Goal: Task Accomplishment & Management: Complete application form

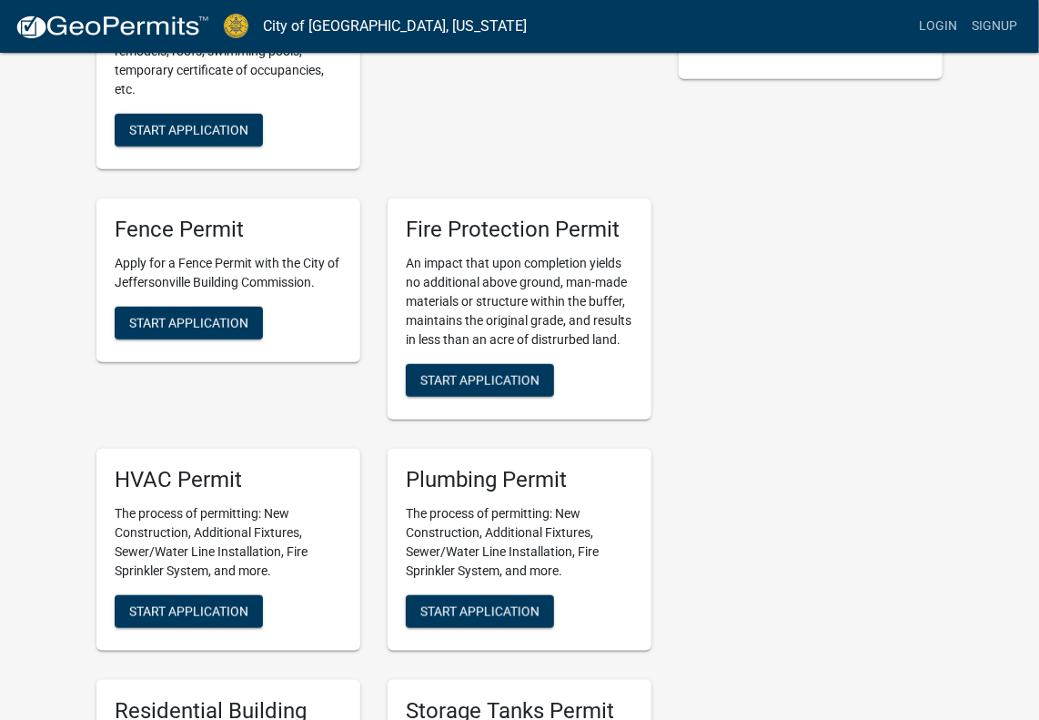
scroll to position [637, 0]
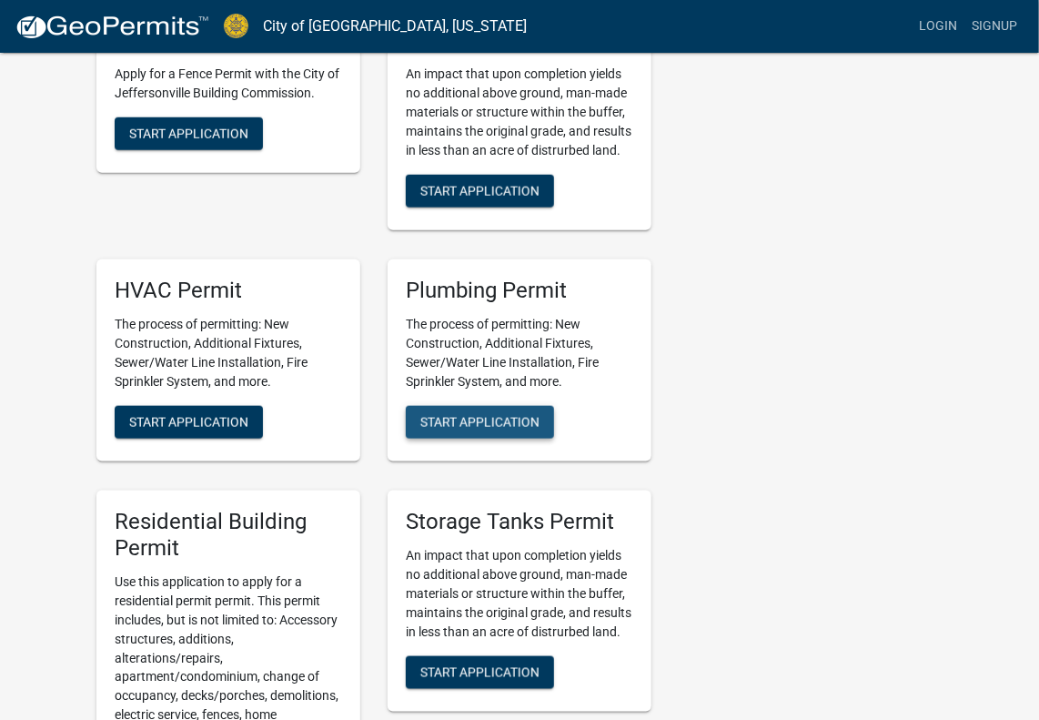
click at [500, 421] on span "Start Application" at bounding box center [479, 421] width 119 height 15
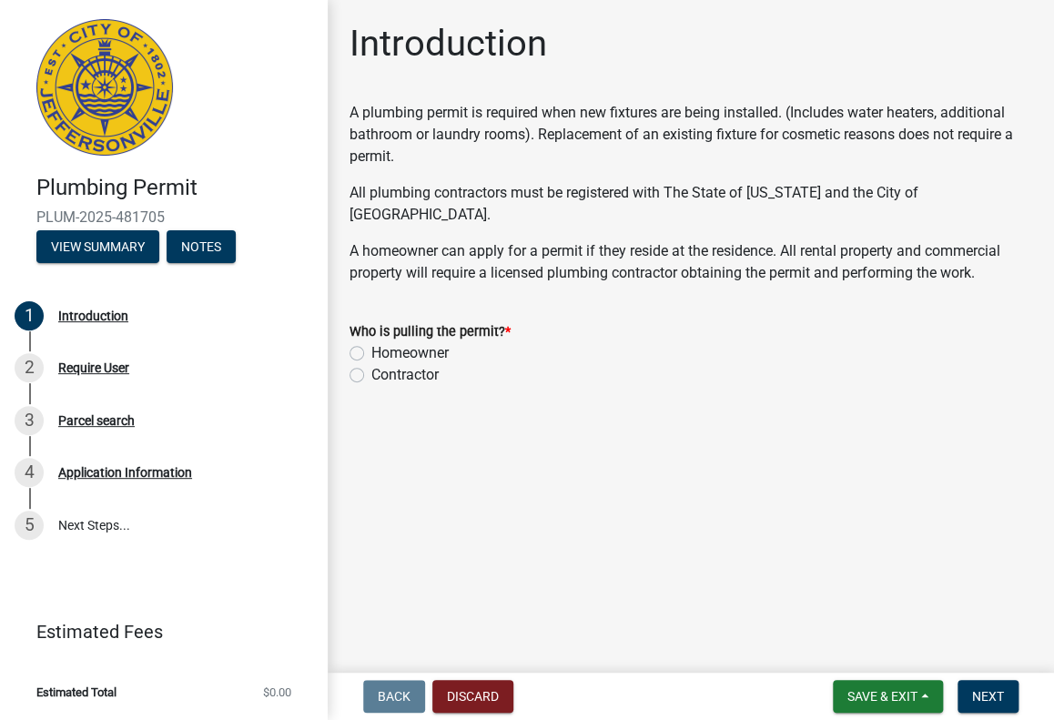
click at [371, 364] on label "Contractor" at bounding box center [404, 375] width 67 height 22
click at [371, 364] on input "Contractor" at bounding box center [377, 370] width 12 height 12
radio input "true"
click at [1000, 689] on span "Next" at bounding box center [988, 696] width 32 height 15
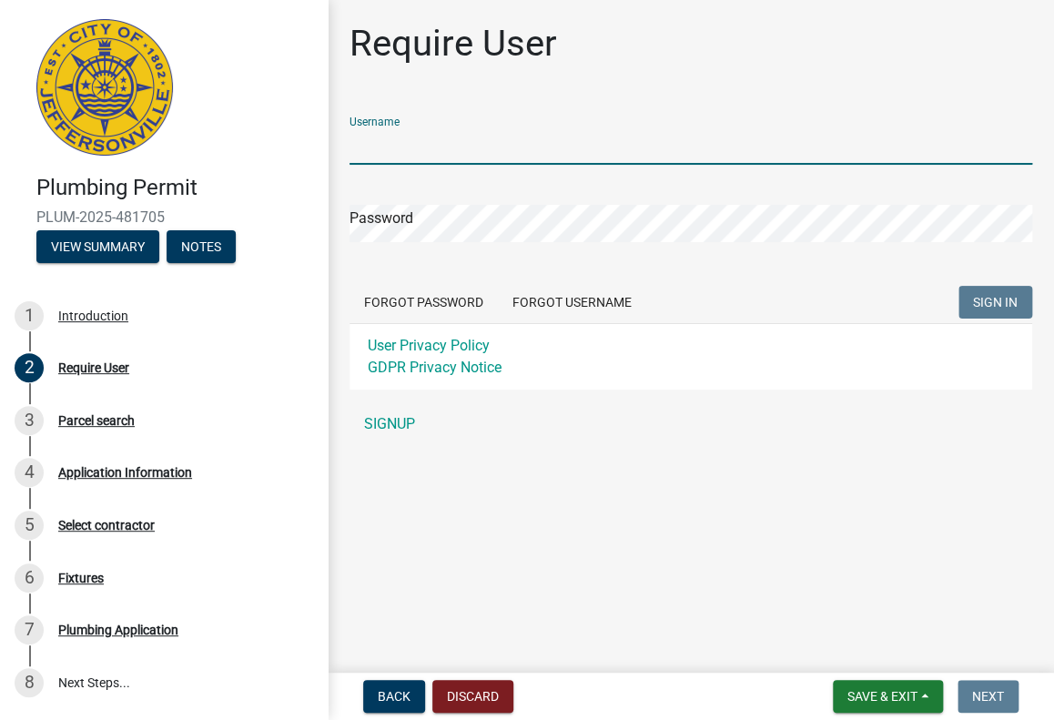
click at [404, 132] on input "Username" at bounding box center [690, 145] width 683 height 37
type input "pslindley"
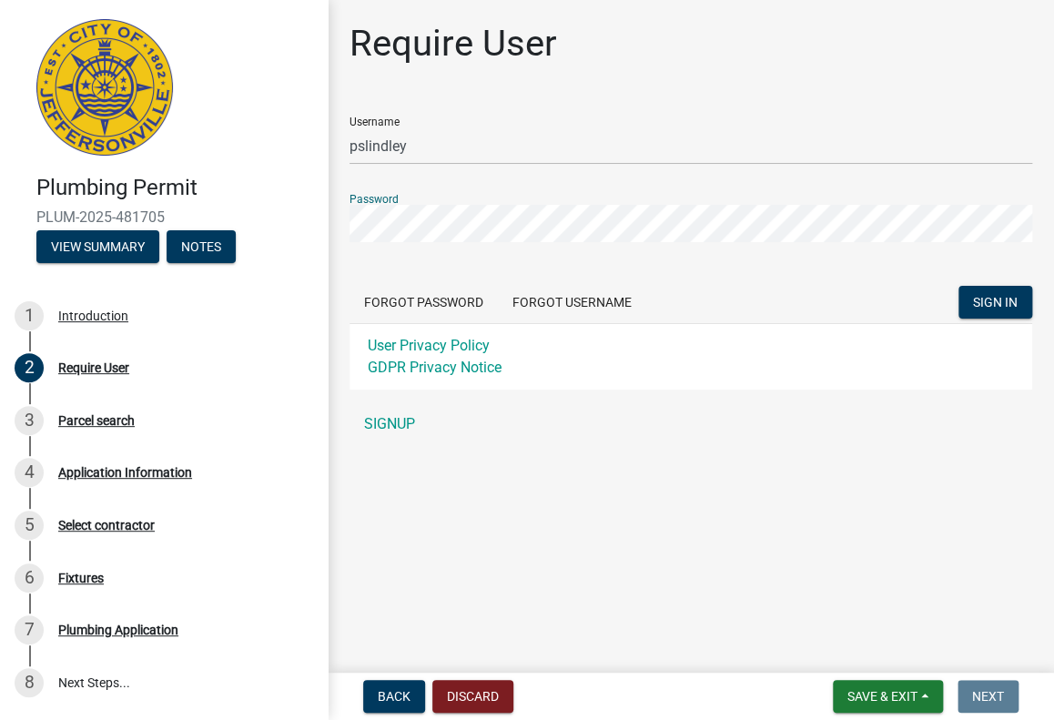
click at [958, 286] on button "SIGN IN" at bounding box center [995, 302] width 74 height 33
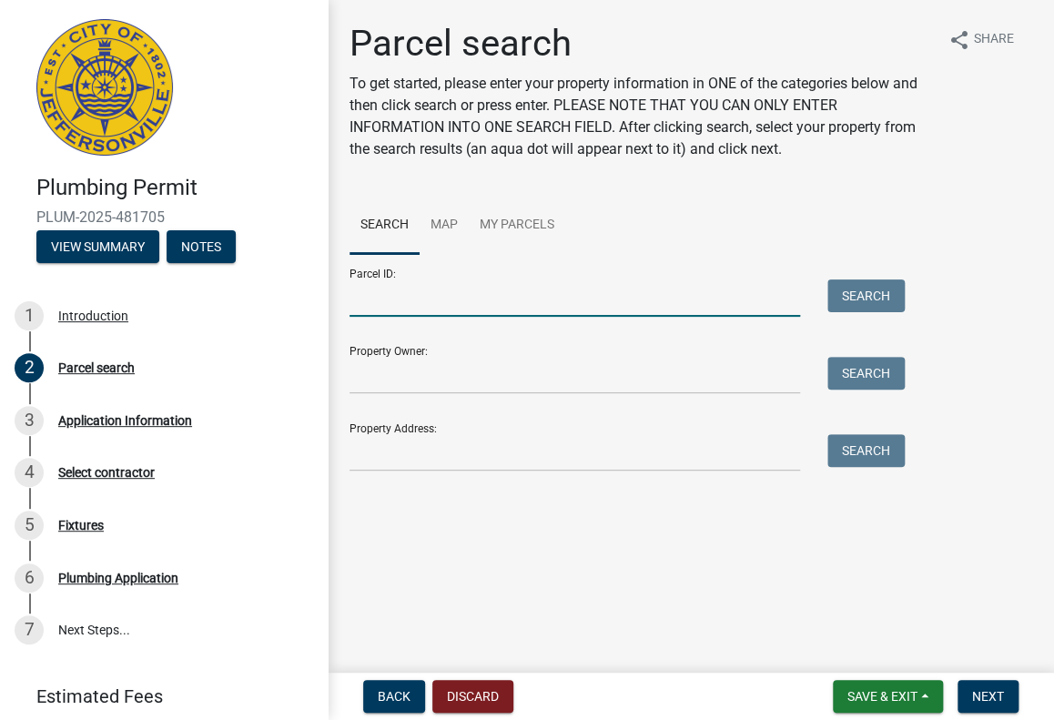
click at [413, 296] on input "Parcel ID:" at bounding box center [574, 297] width 450 height 37
click at [402, 378] on input "Property Owner:" at bounding box center [574, 375] width 450 height 37
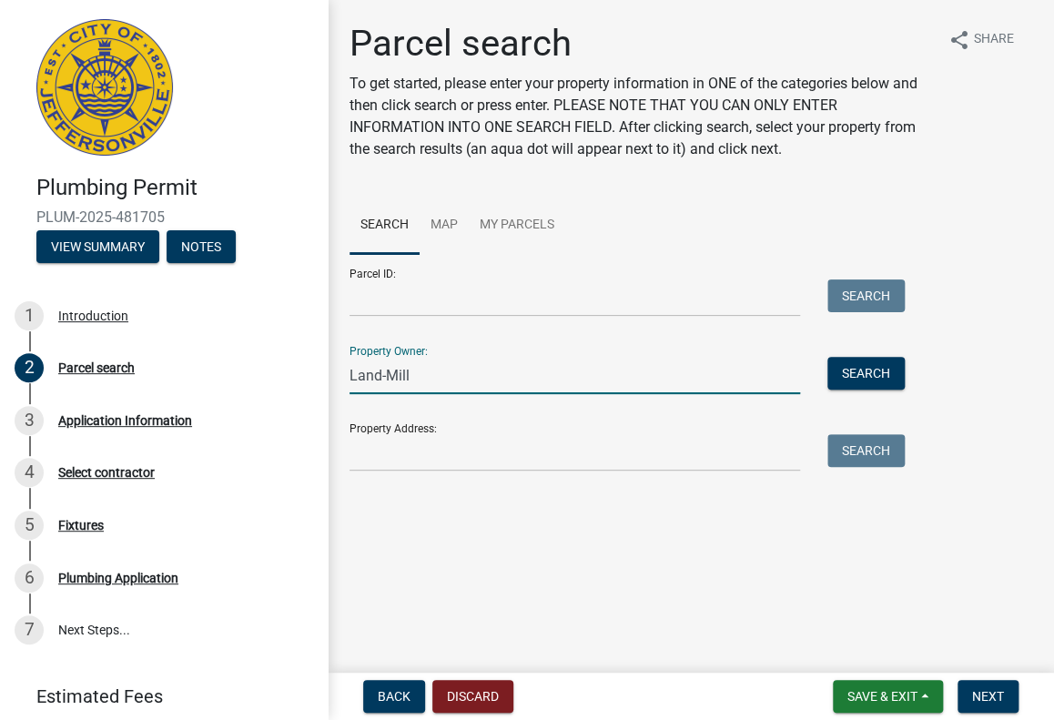
type input "Land-Mill"
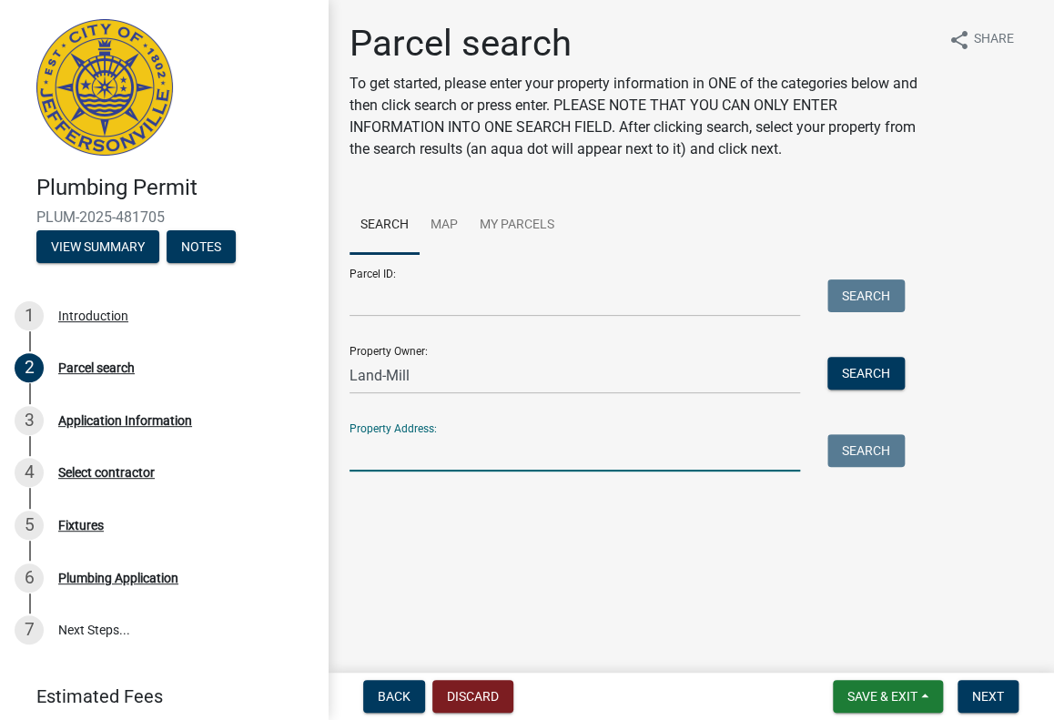
click at [395, 443] on input "Property Address:" at bounding box center [574, 452] width 450 height 37
type input "6"
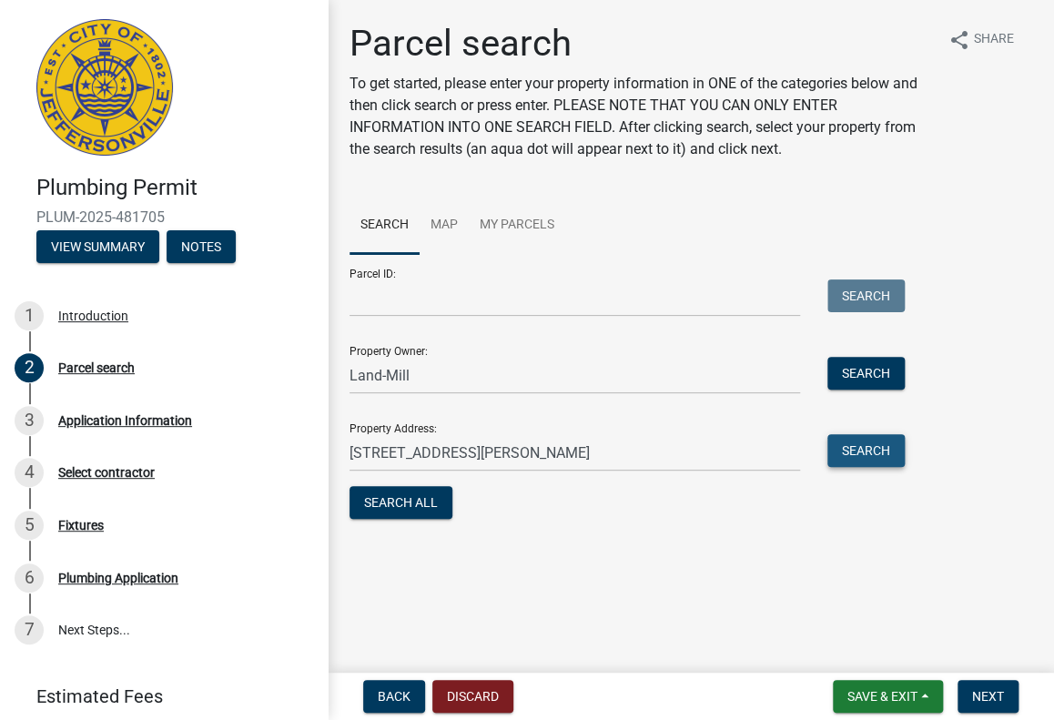
click at [883, 443] on button "Search" at bounding box center [865, 450] width 77 height 33
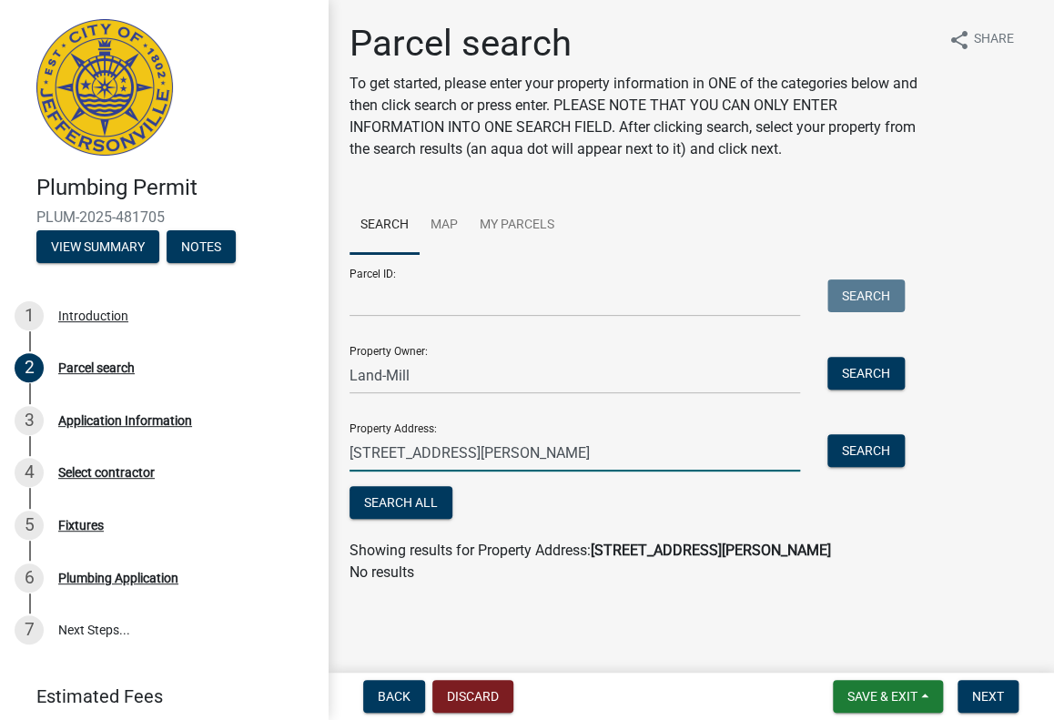
click at [466, 453] on input "[STREET_ADDRESS][PERSON_NAME]" at bounding box center [574, 452] width 450 height 37
type input "6"
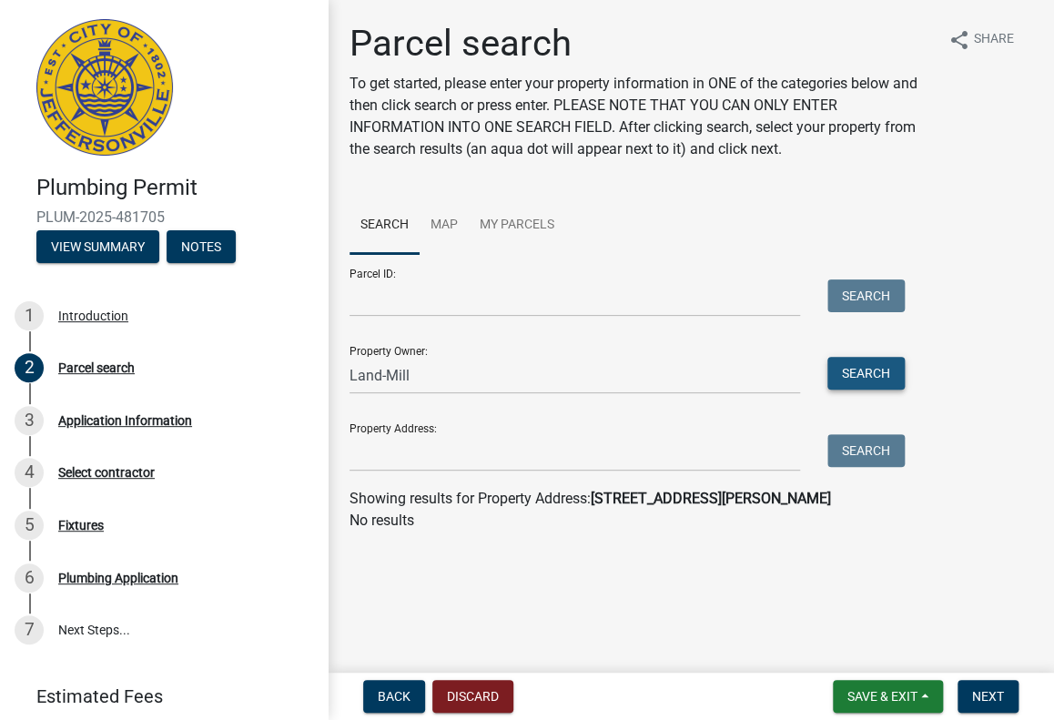
click at [872, 370] on button "Search" at bounding box center [865, 373] width 77 height 33
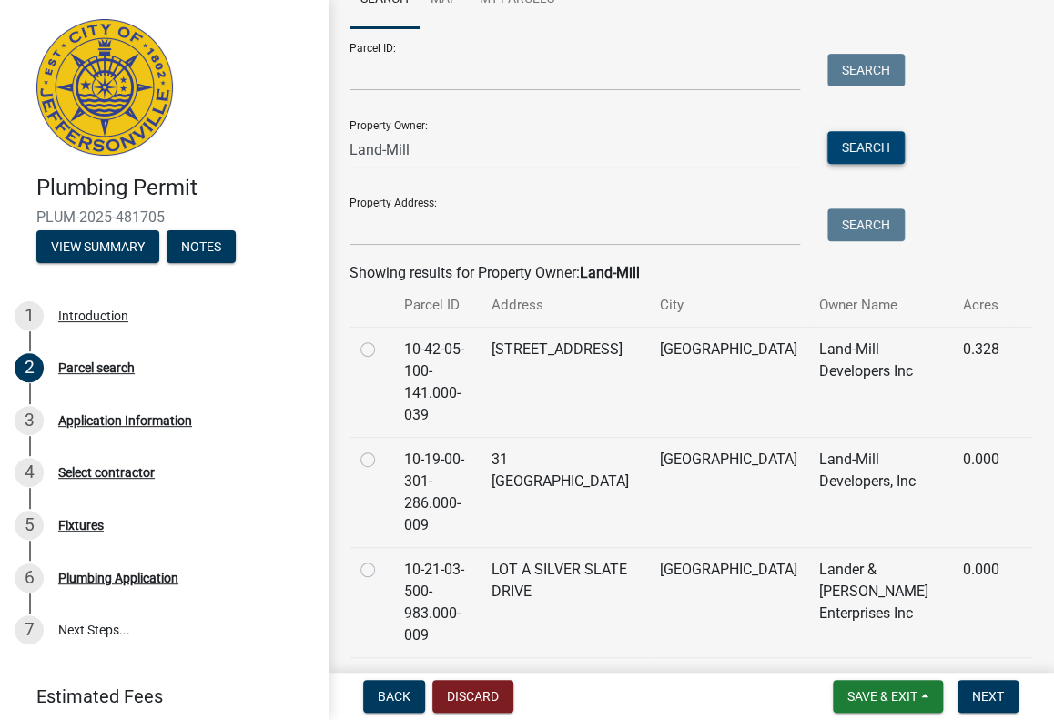
scroll to position [197, 0]
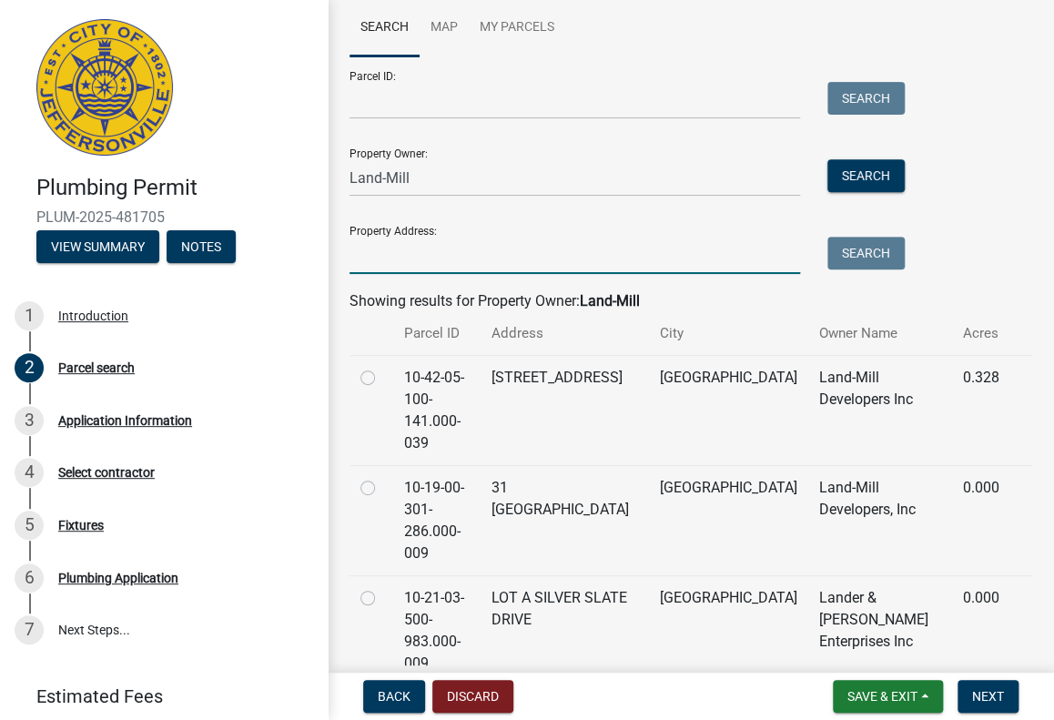
click at [367, 254] on input "Property Address:" at bounding box center [574, 255] width 450 height 37
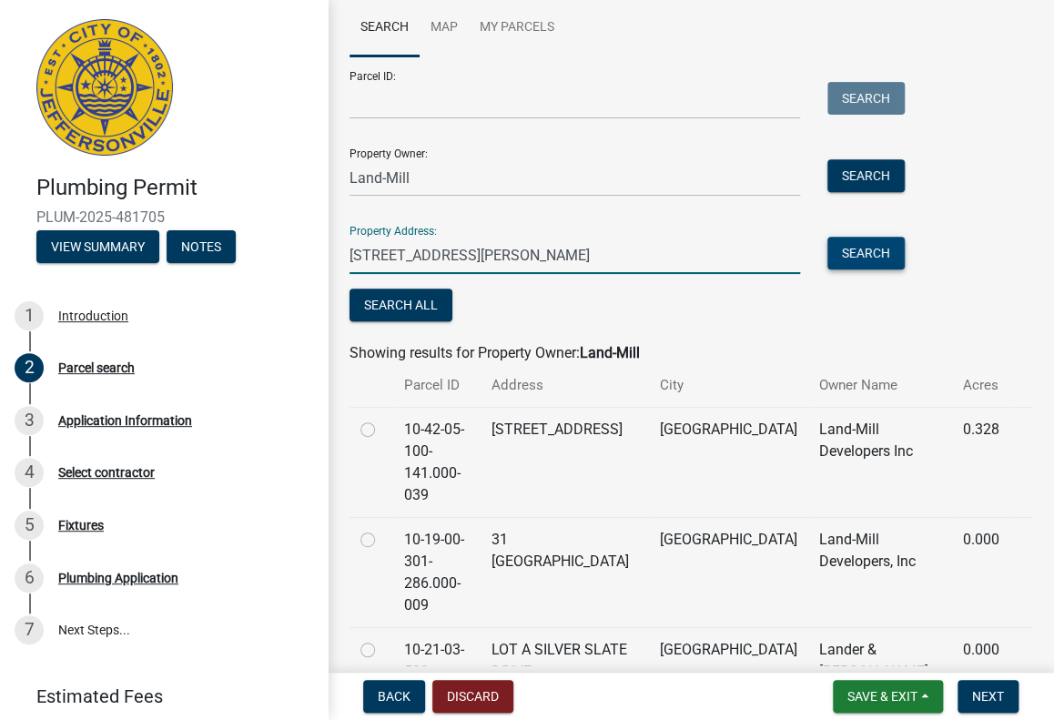
click at [877, 255] on button "Search" at bounding box center [865, 253] width 77 height 33
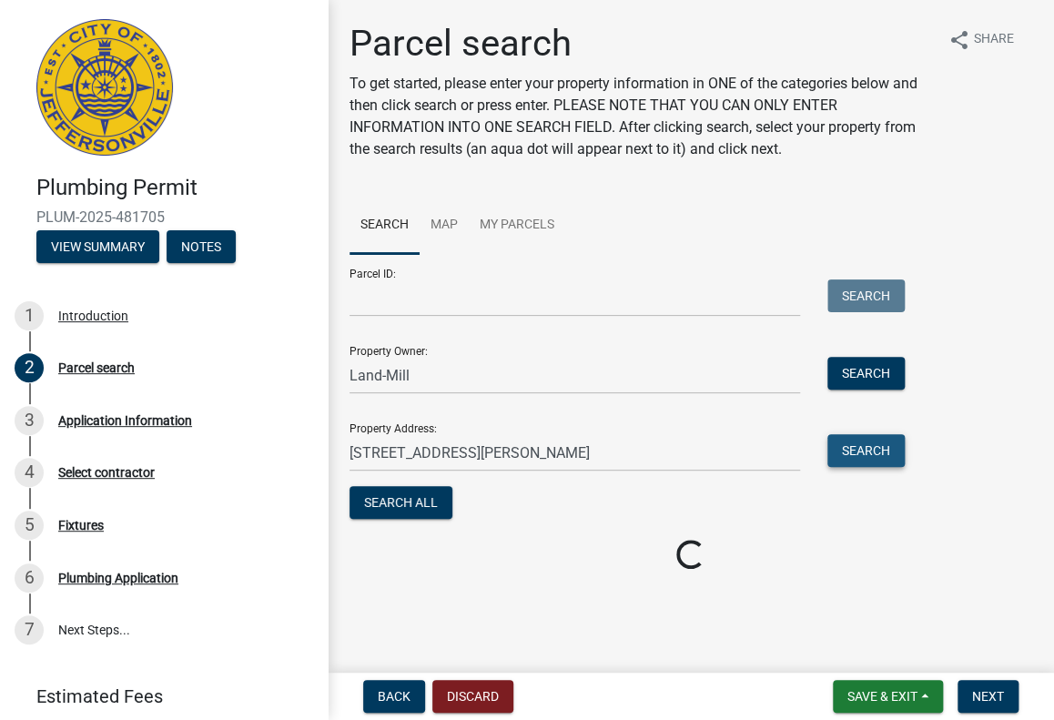
scroll to position [0, 0]
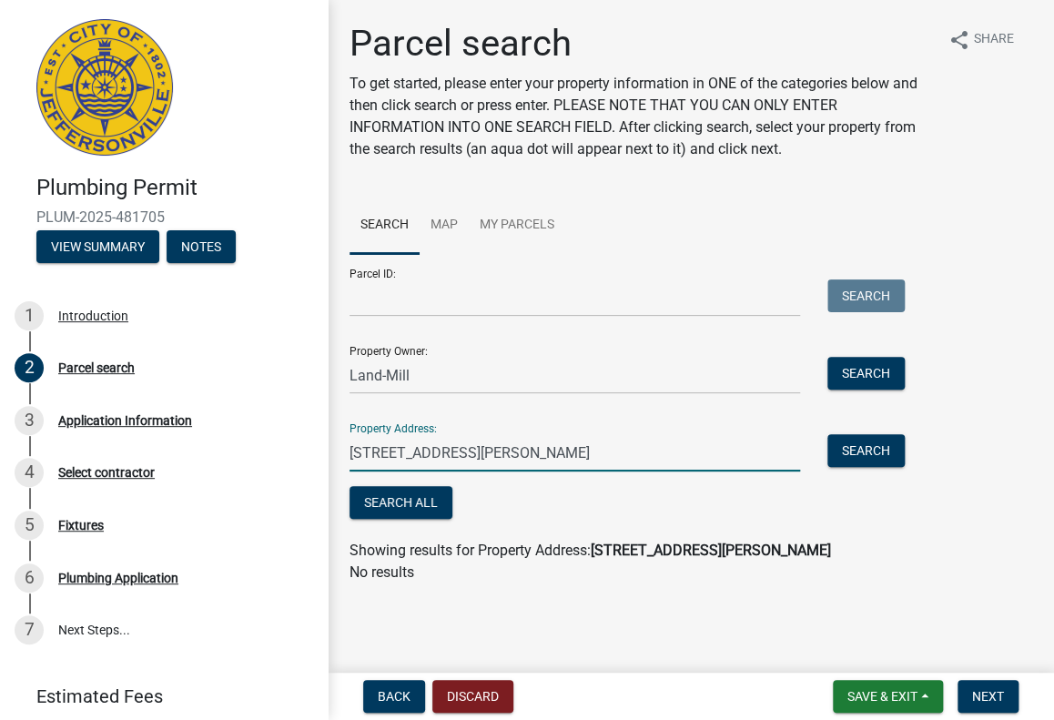
click at [492, 458] on input "[STREET_ADDRESS][PERSON_NAME]" at bounding box center [574, 452] width 450 height 37
type input "6"
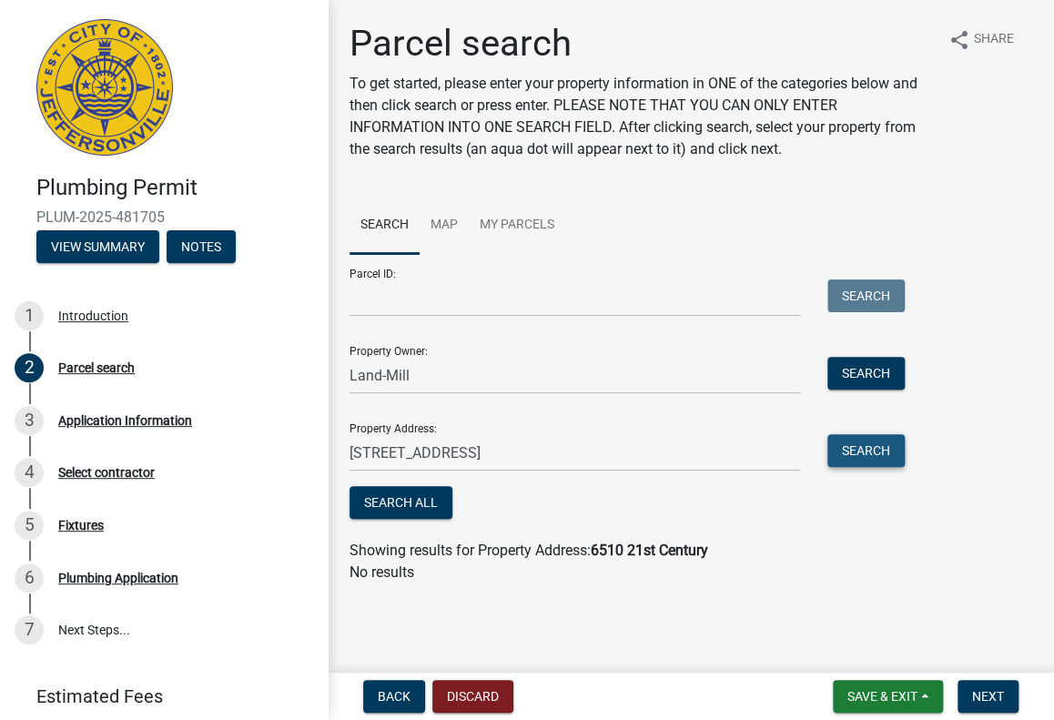
click at [883, 444] on button "Search" at bounding box center [865, 450] width 77 height 33
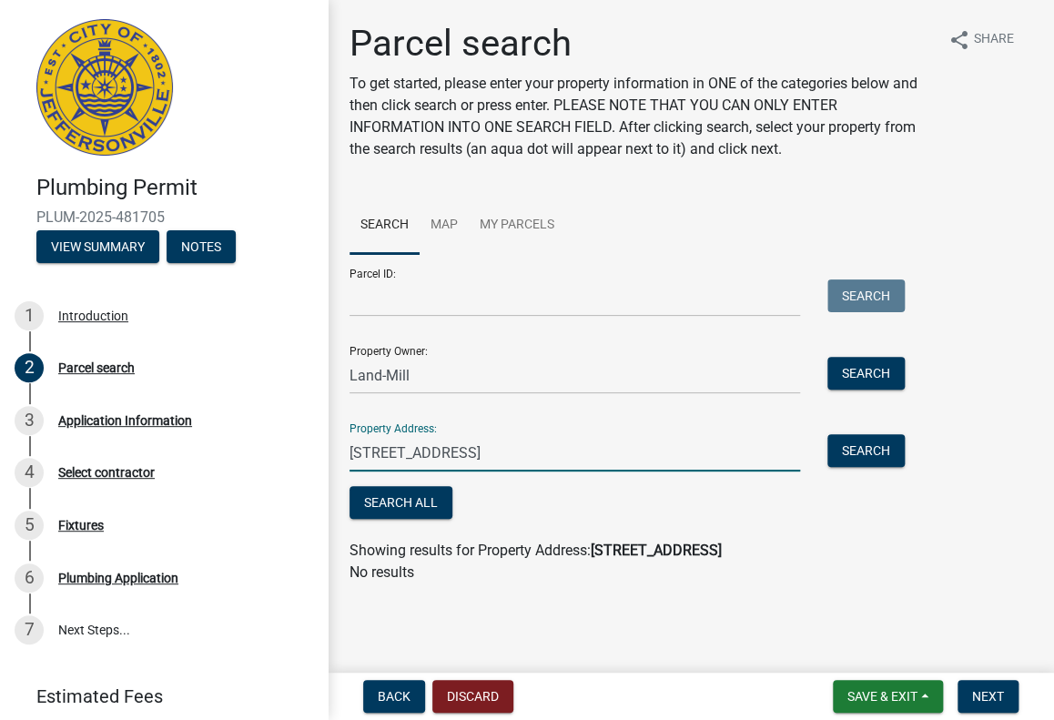
click at [522, 445] on input "[STREET_ADDRESS]" at bounding box center [574, 452] width 450 height 37
type input "6"
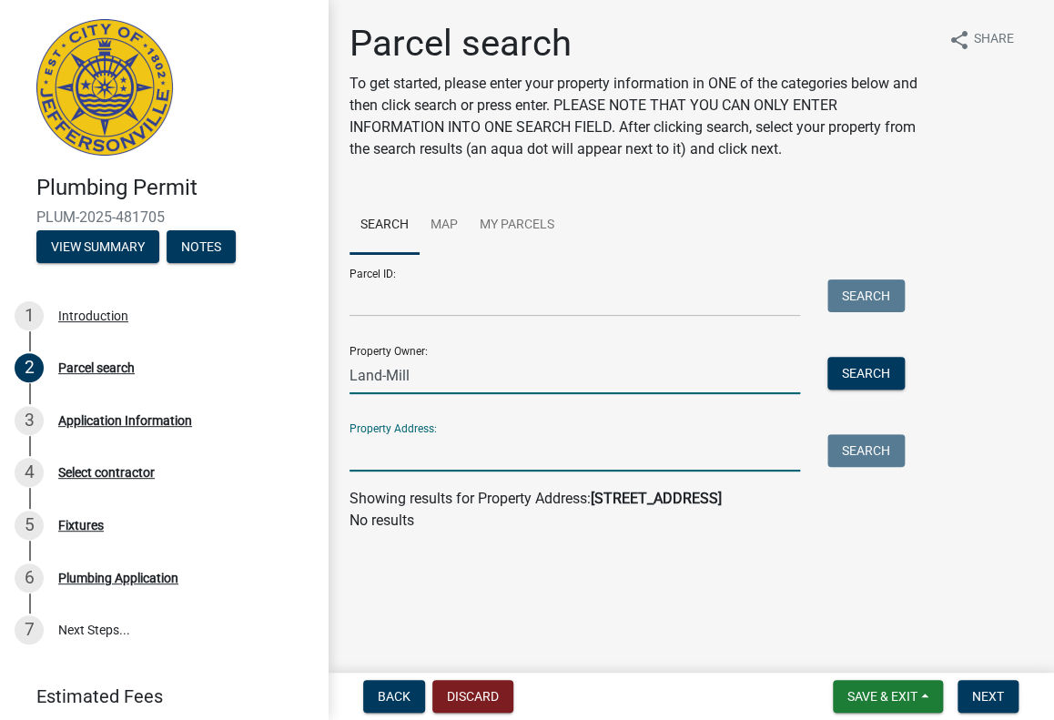
click at [466, 370] on input "Land-Mill" at bounding box center [574, 375] width 450 height 37
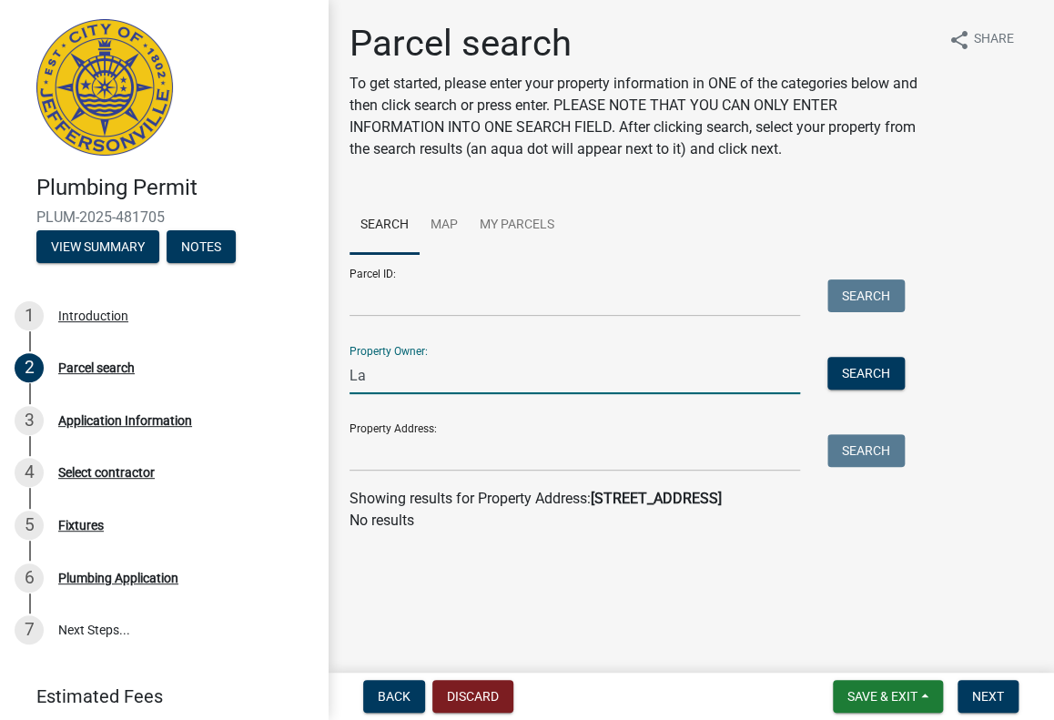
type input "L"
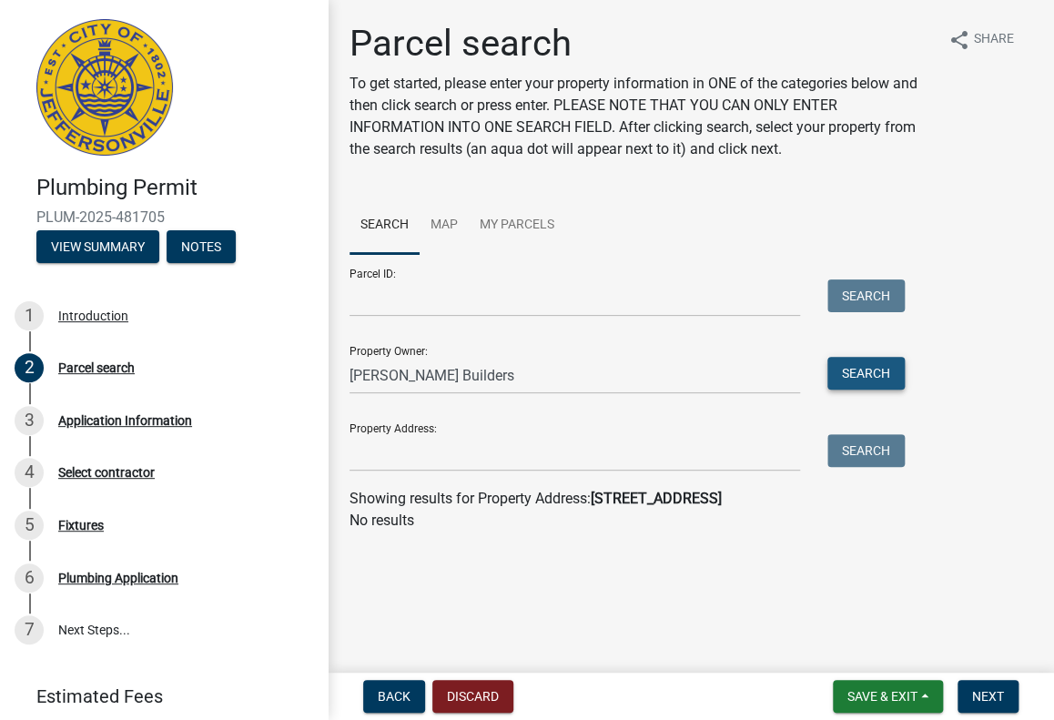
click at [876, 370] on button "Search" at bounding box center [865, 373] width 77 height 33
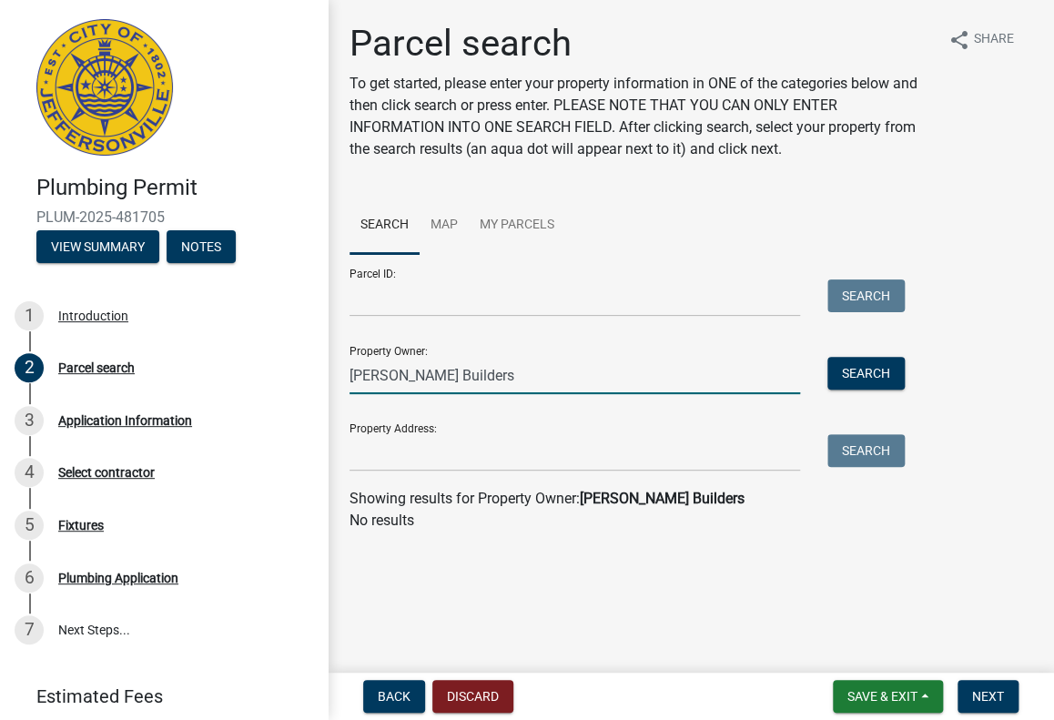
click at [513, 370] on input "[PERSON_NAME] Builders" at bounding box center [574, 375] width 450 height 37
type input "D"
type input "A"
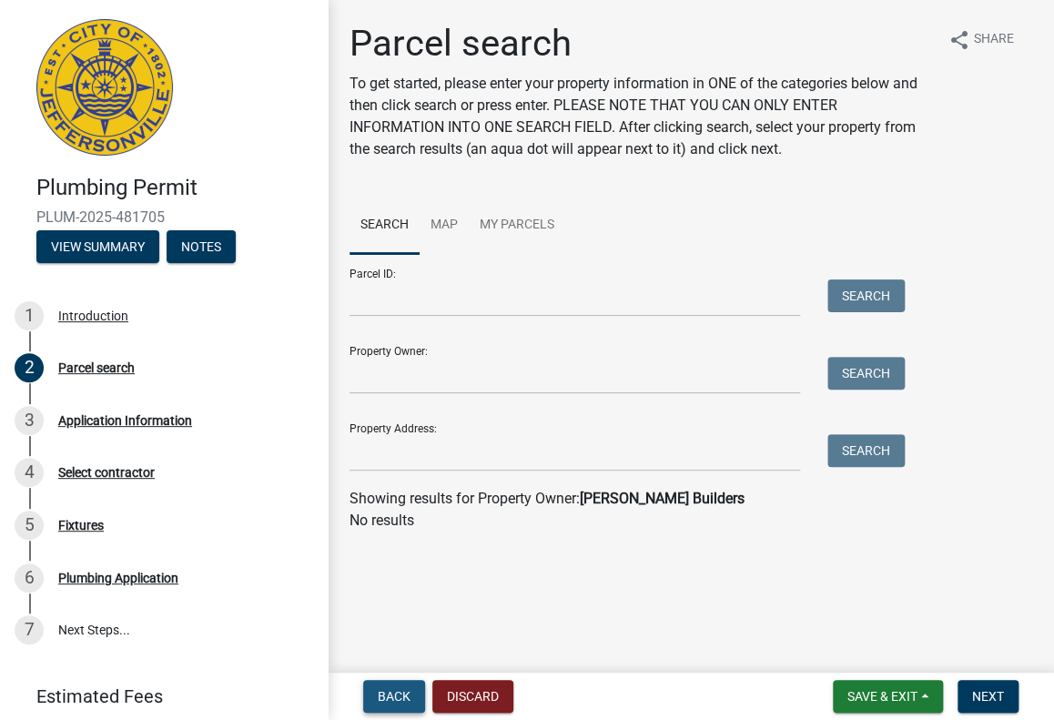
click at [389, 687] on button "Back" at bounding box center [394, 696] width 62 height 33
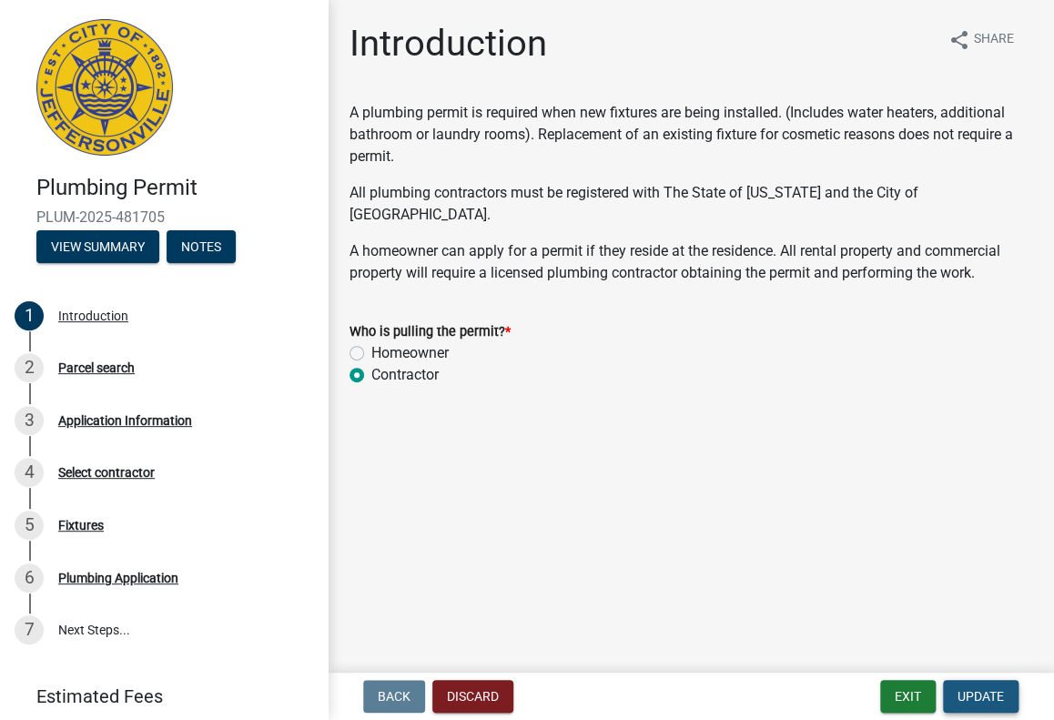
click at [997, 696] on span "Update" at bounding box center [980, 696] width 46 height 15
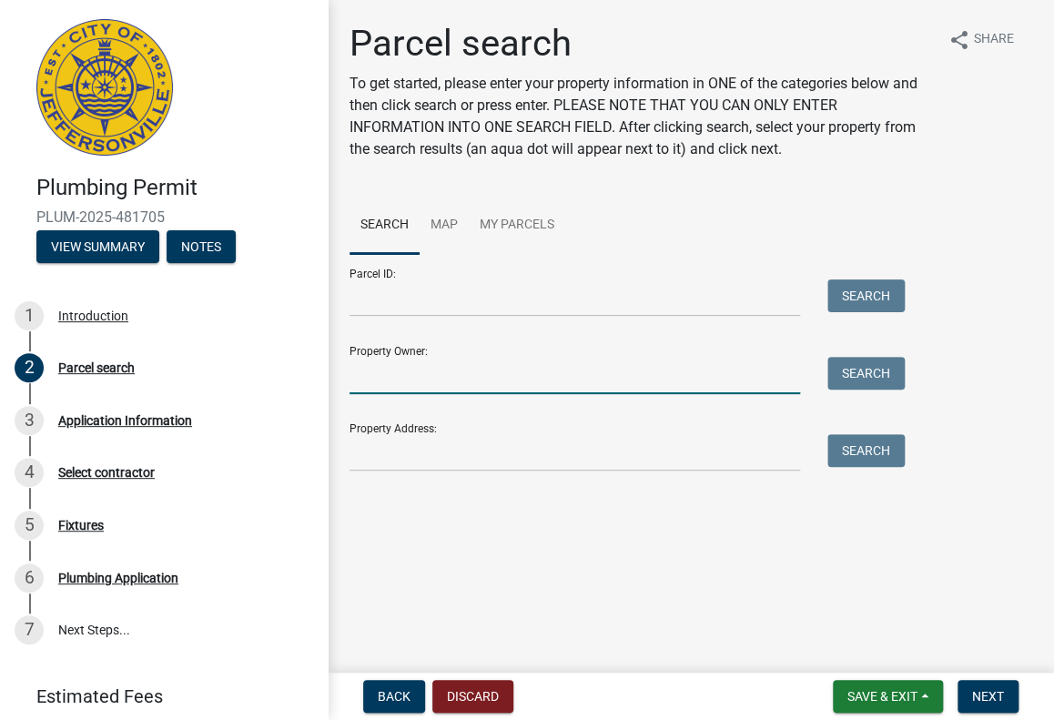
click at [408, 365] on input "Property Owner:" at bounding box center [574, 375] width 450 height 37
click at [359, 459] on input "Property Address:" at bounding box center [574, 452] width 450 height 37
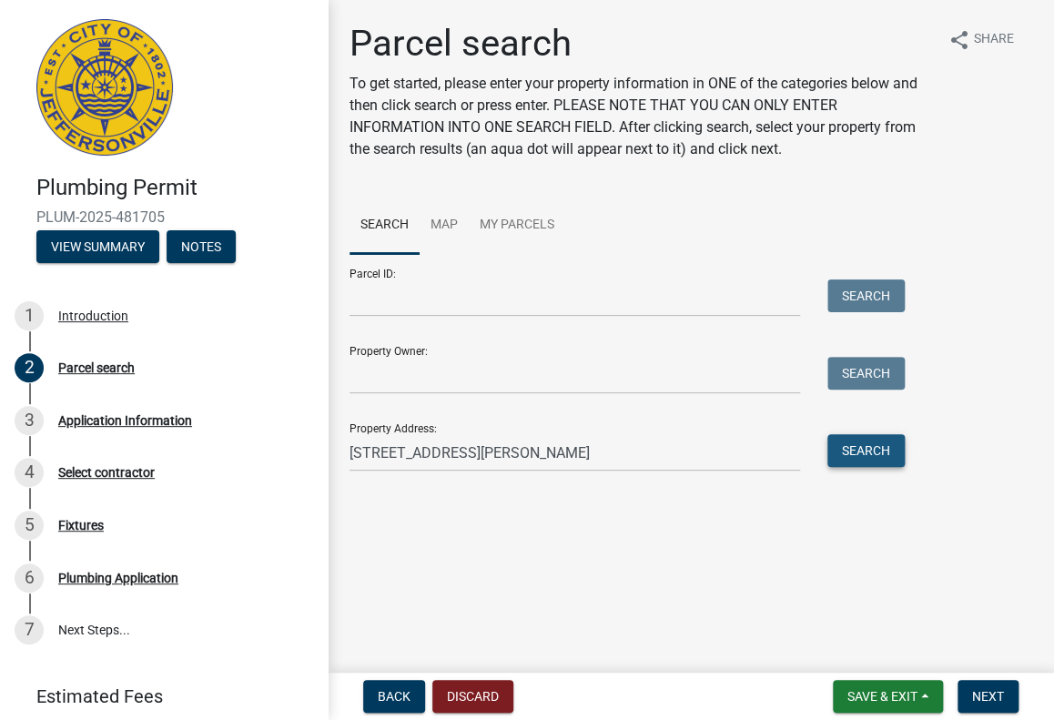
click at [867, 448] on button "Search" at bounding box center [865, 450] width 77 height 33
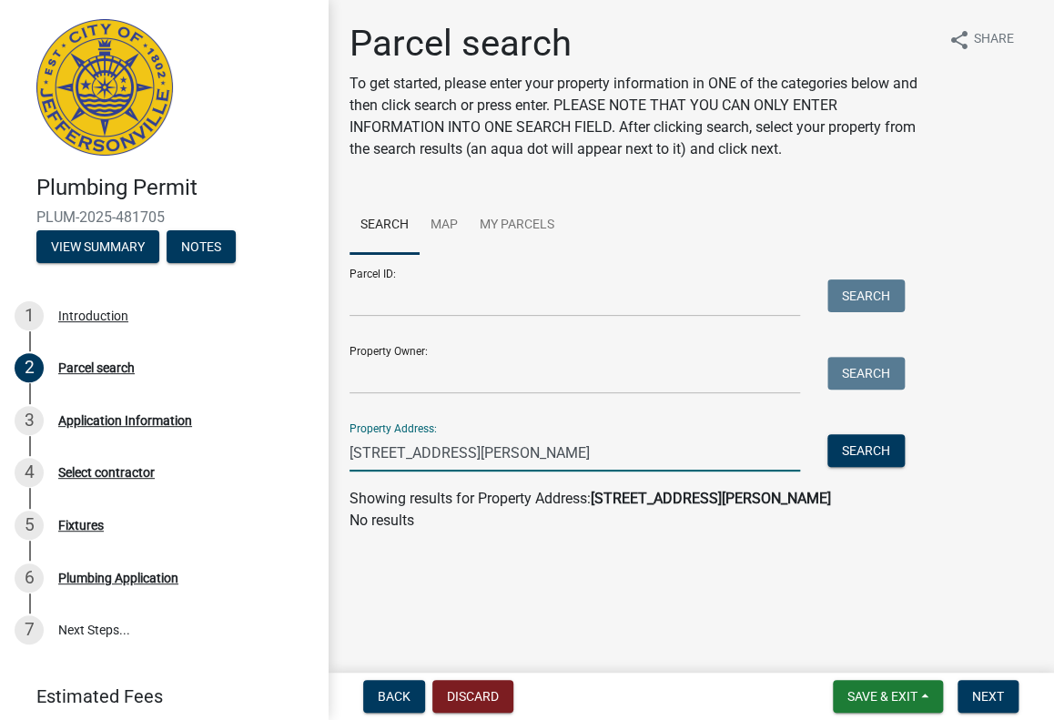
click at [491, 441] on input "[STREET_ADDRESS][PERSON_NAME]" at bounding box center [574, 452] width 450 height 37
type input "2"
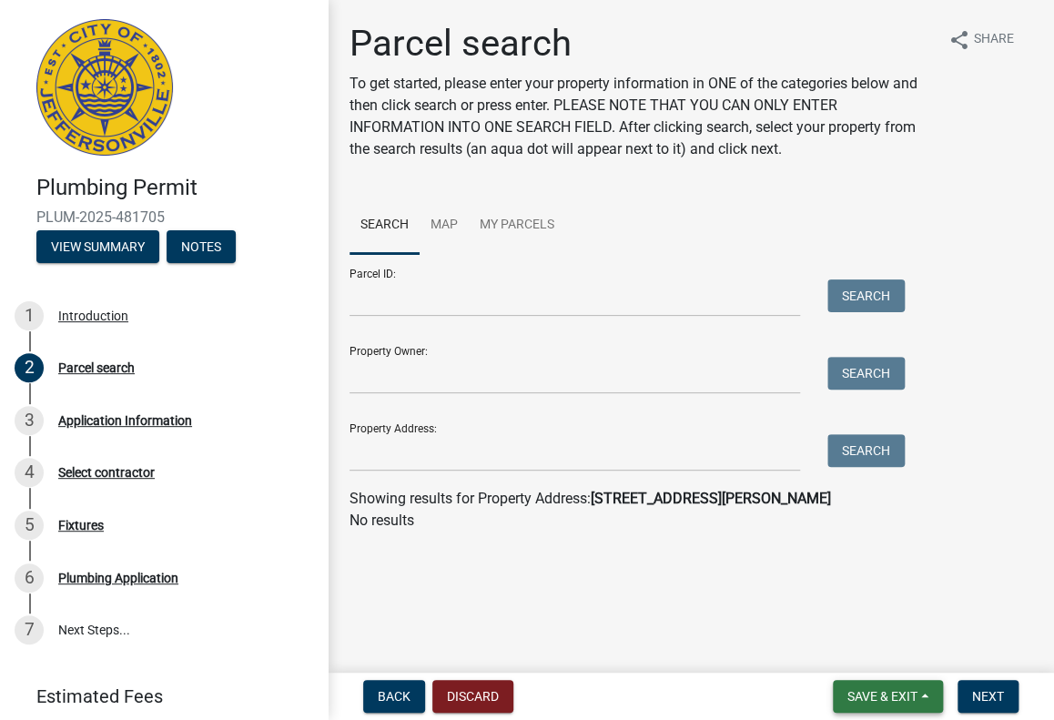
click at [926, 699] on button "Save & Exit" at bounding box center [888, 696] width 110 height 33
click at [888, 654] on button "Save & Exit" at bounding box center [870, 649] width 146 height 44
